Goal: Information Seeking & Learning: Learn about a topic

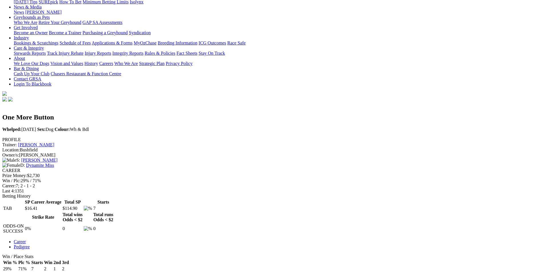
scroll to position [86, 0]
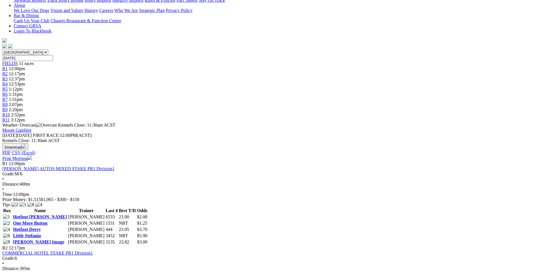
scroll to position [114, 0]
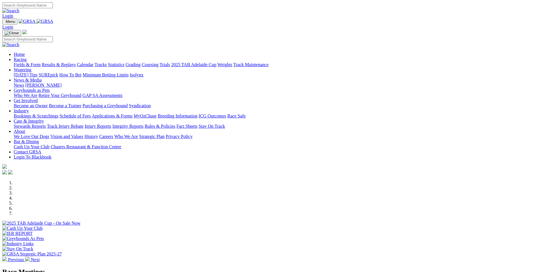
click at [93, 62] on link "Calendar" at bounding box center [85, 64] width 17 height 5
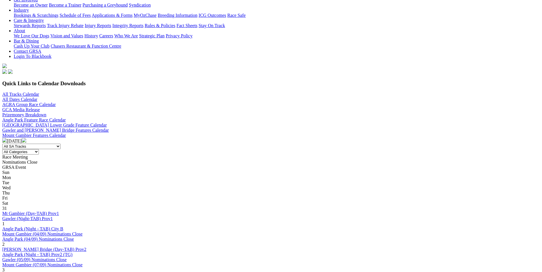
scroll to position [114, 0]
